Goal: Navigation & Orientation: Find specific page/section

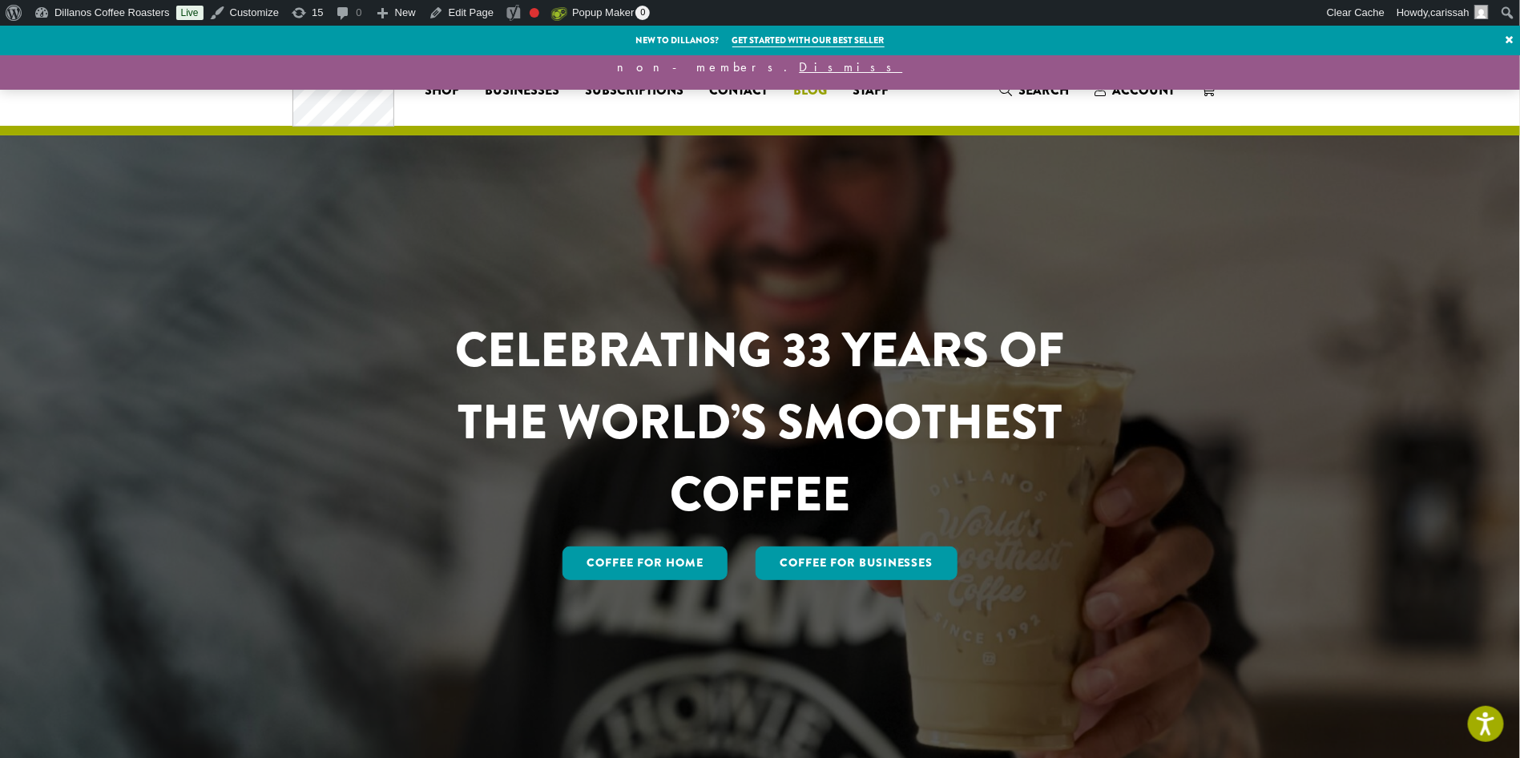
click at [807, 90] on span "Blog" at bounding box center [810, 91] width 34 height 20
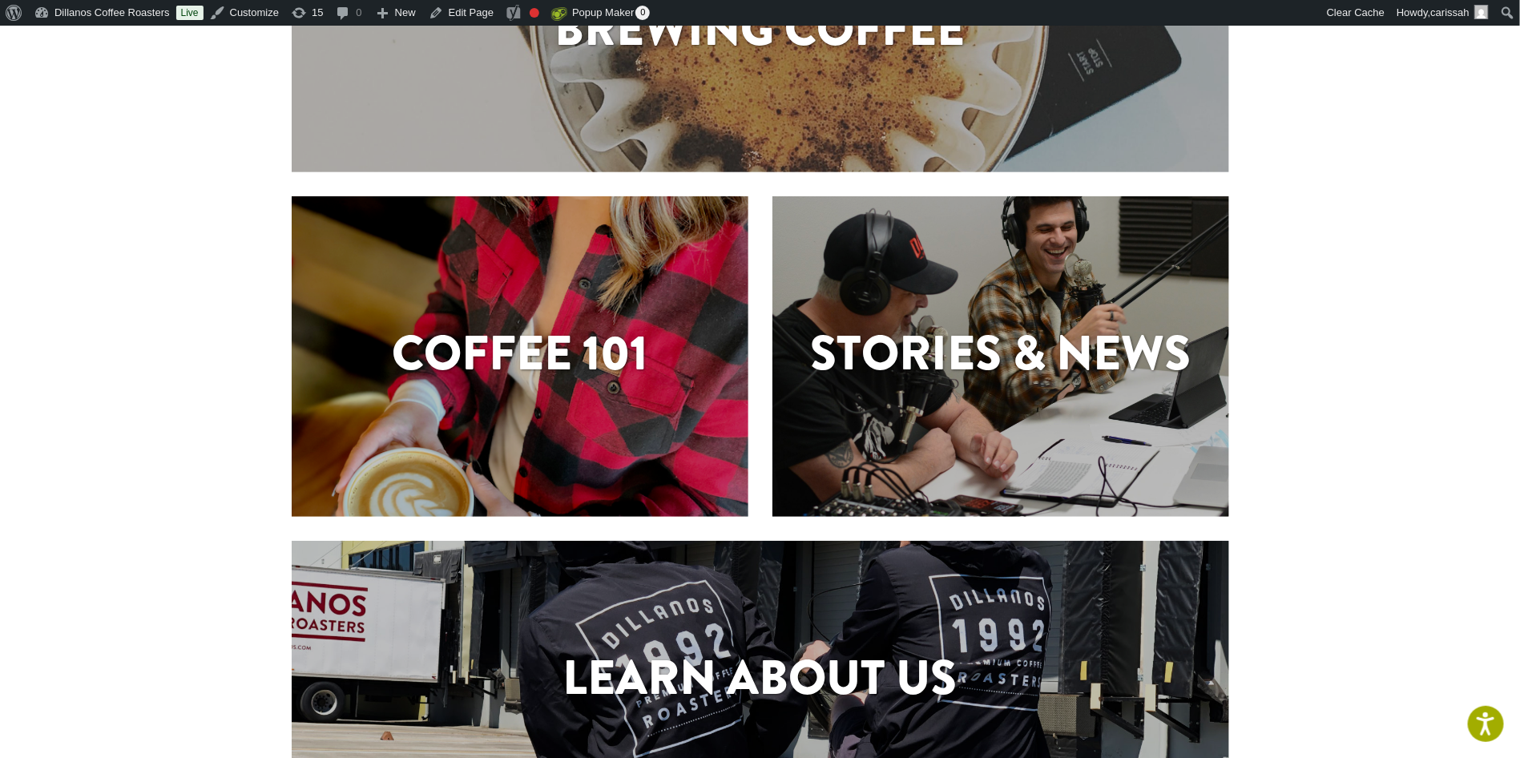
scroll to position [587, 0]
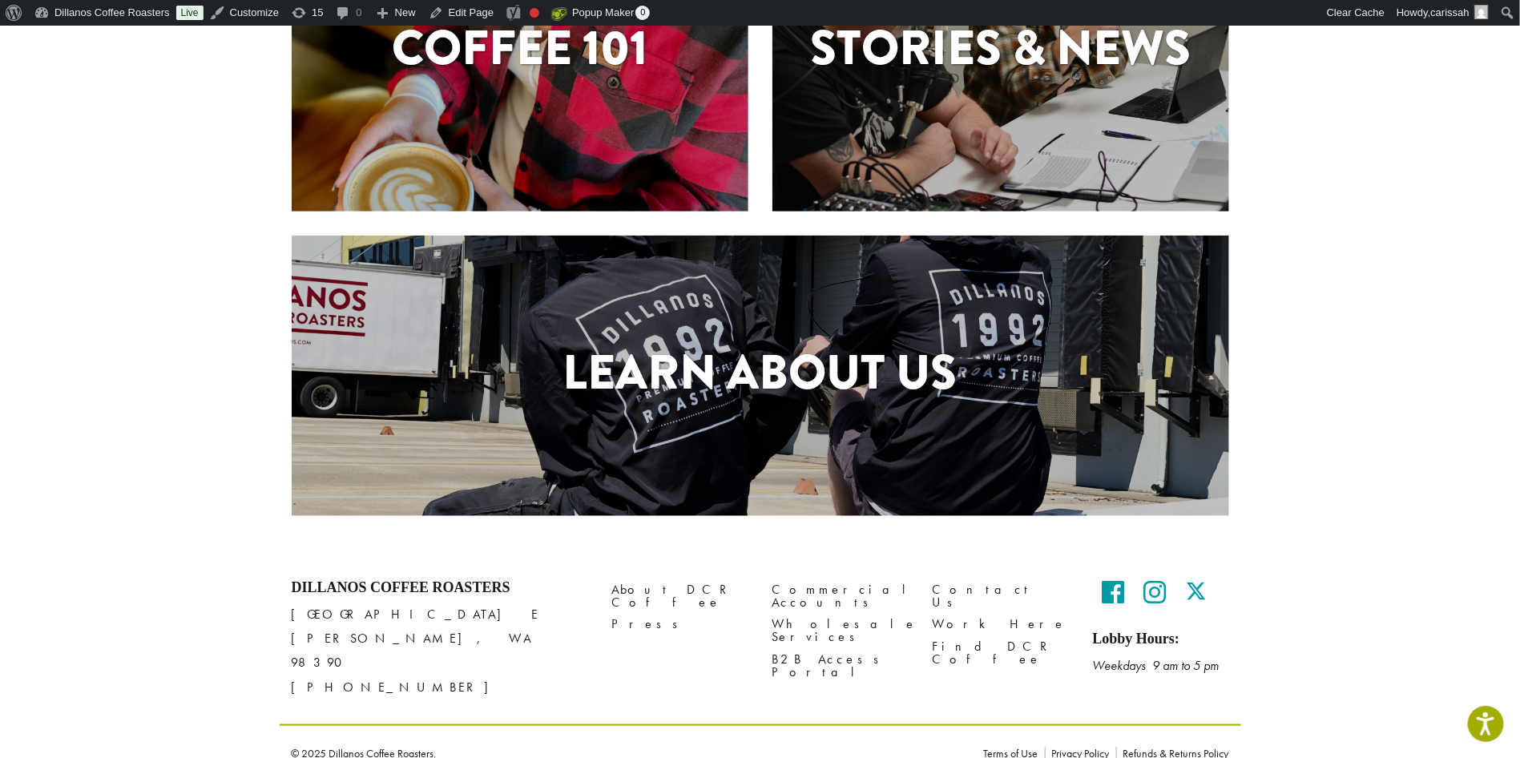
click at [918, 381] on h1 "Learn About Us" at bounding box center [760, 372] width 937 height 72
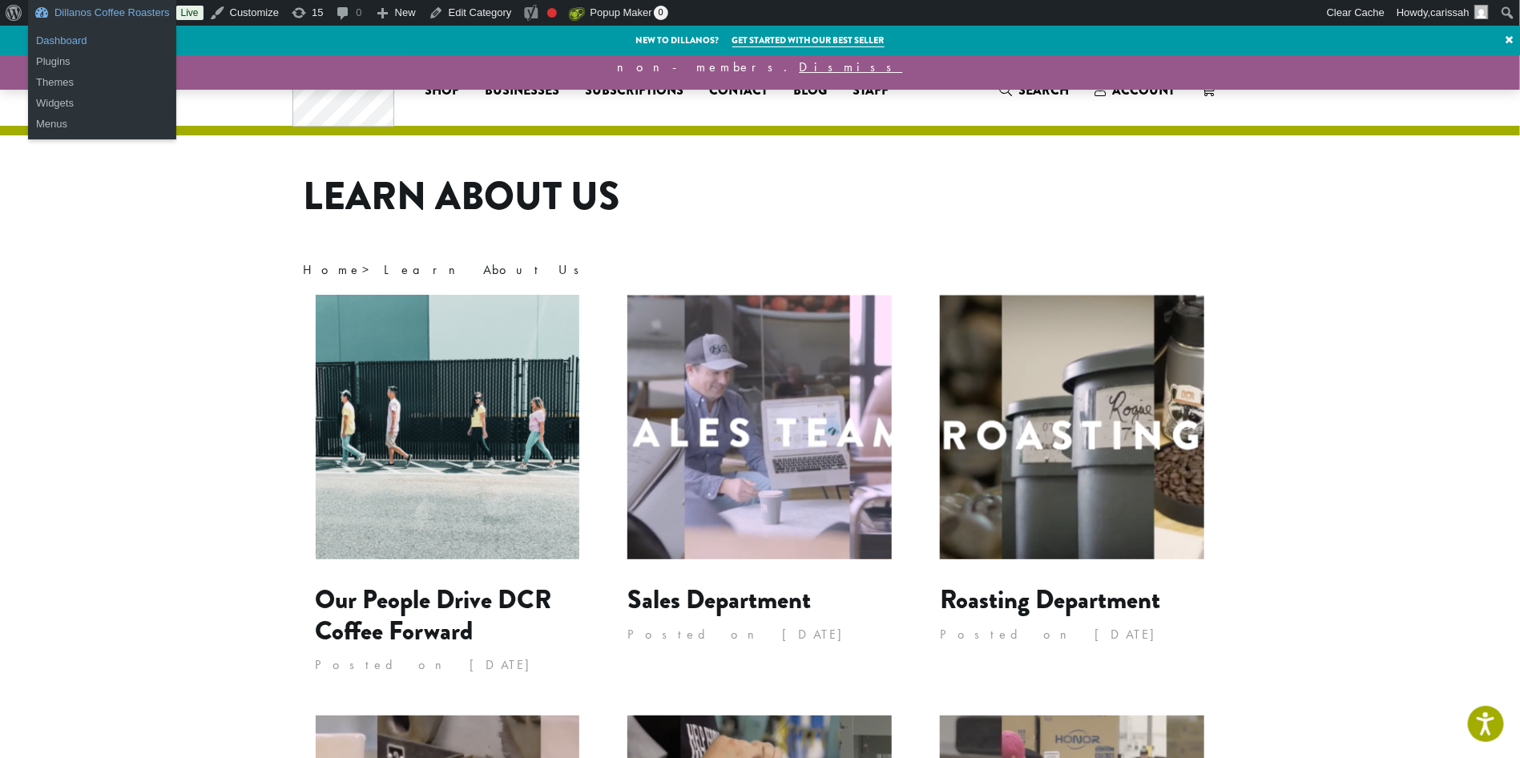
click at [65, 42] on link "Dashboard" at bounding box center [102, 40] width 148 height 21
